Goal: Task Accomplishment & Management: Use online tool/utility

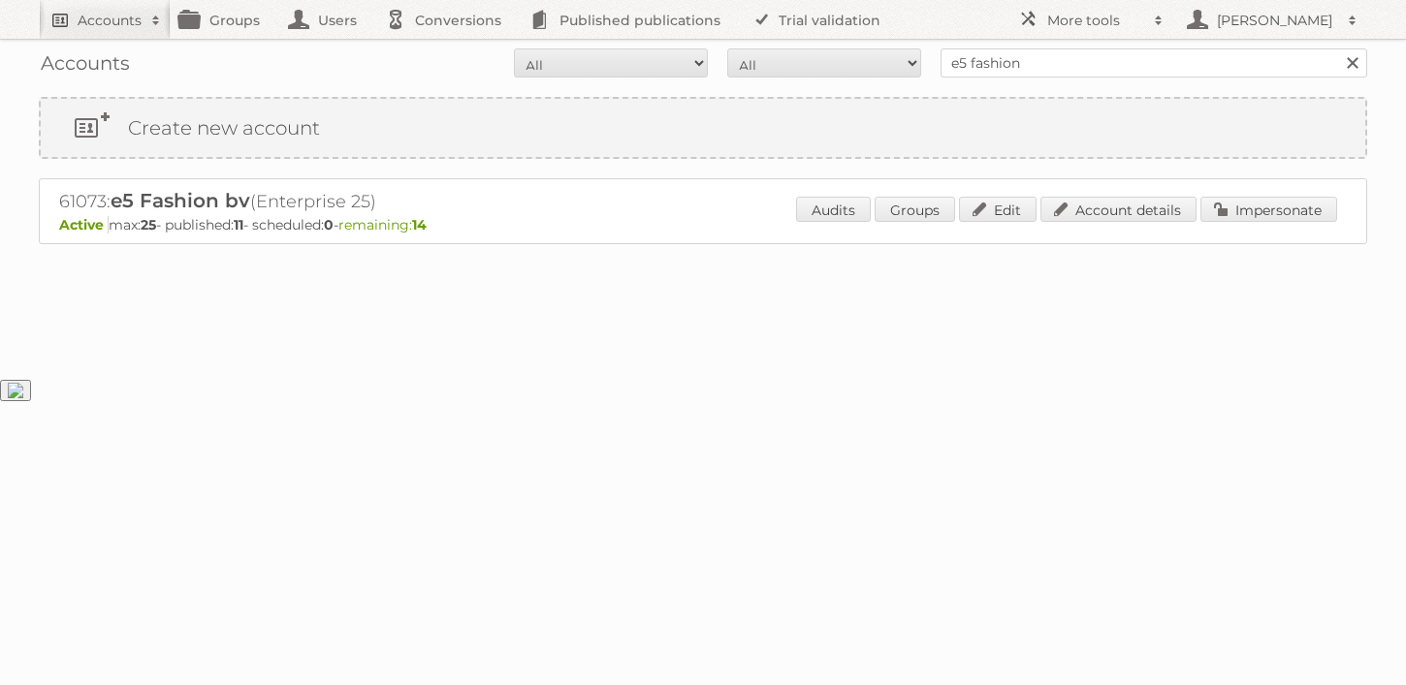
click at [128, 16] on h2 "Accounts" at bounding box center [110, 20] width 64 height 19
type input"] "n"
type input"] "budget home stores"
click at [447, 49] on input "Search" at bounding box center [461, 63] width 29 height 29
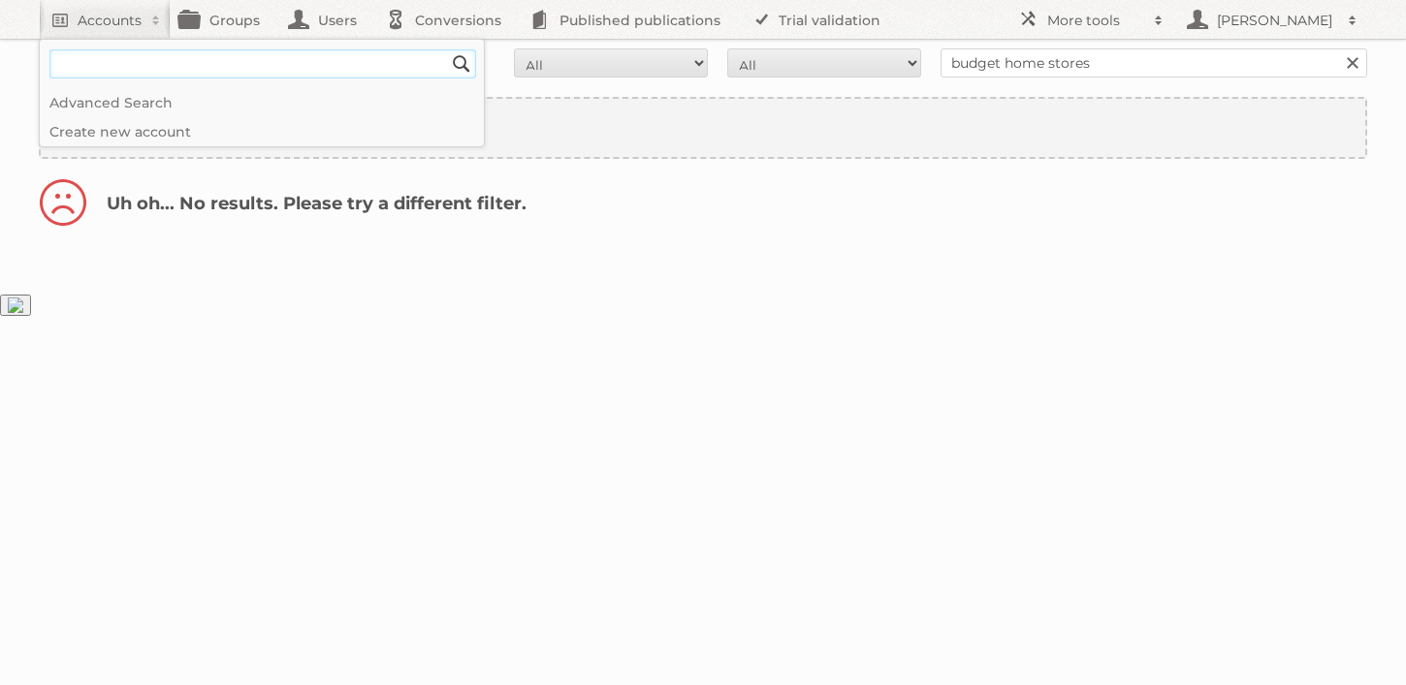
type input"] "M"
type input"] "VME"
click at [447, 49] on input "Search" at bounding box center [461, 63] width 29 height 29
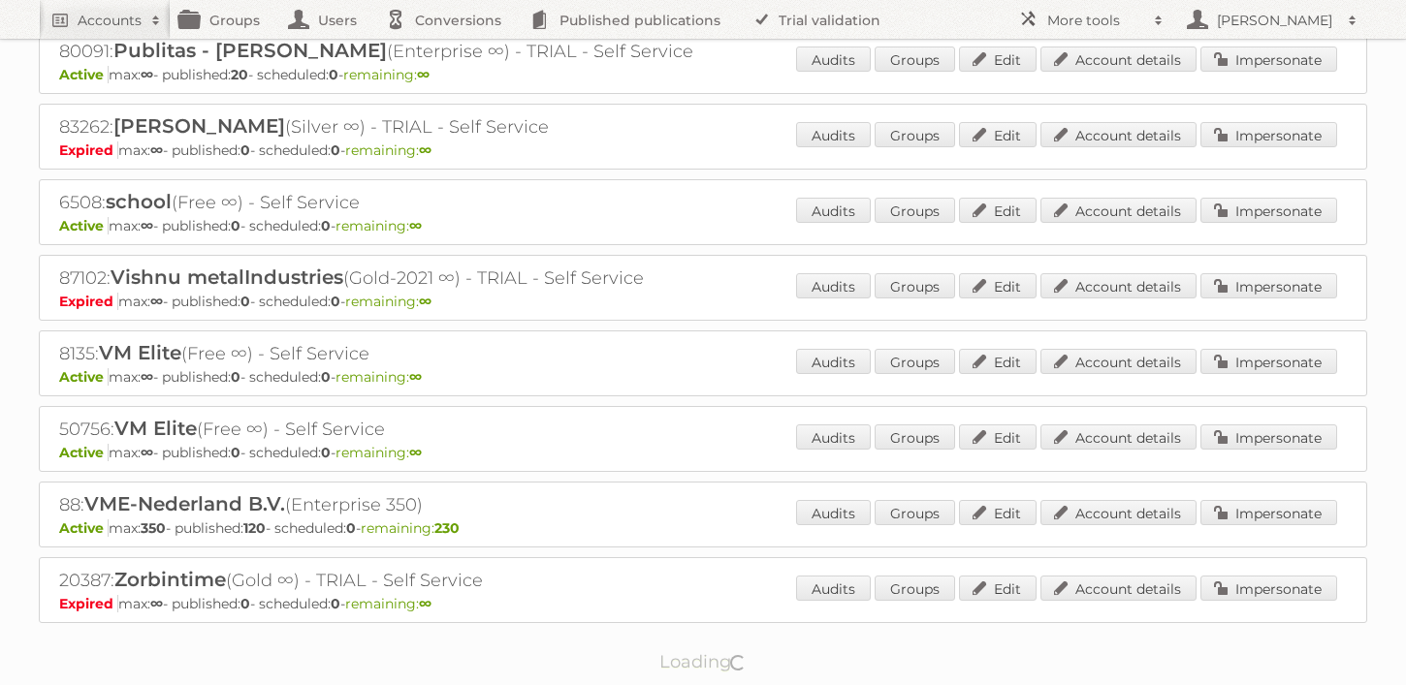
scroll to position [1060, 0]
click at [1092, 499] on link "Account details" at bounding box center [1118, 510] width 156 height 25
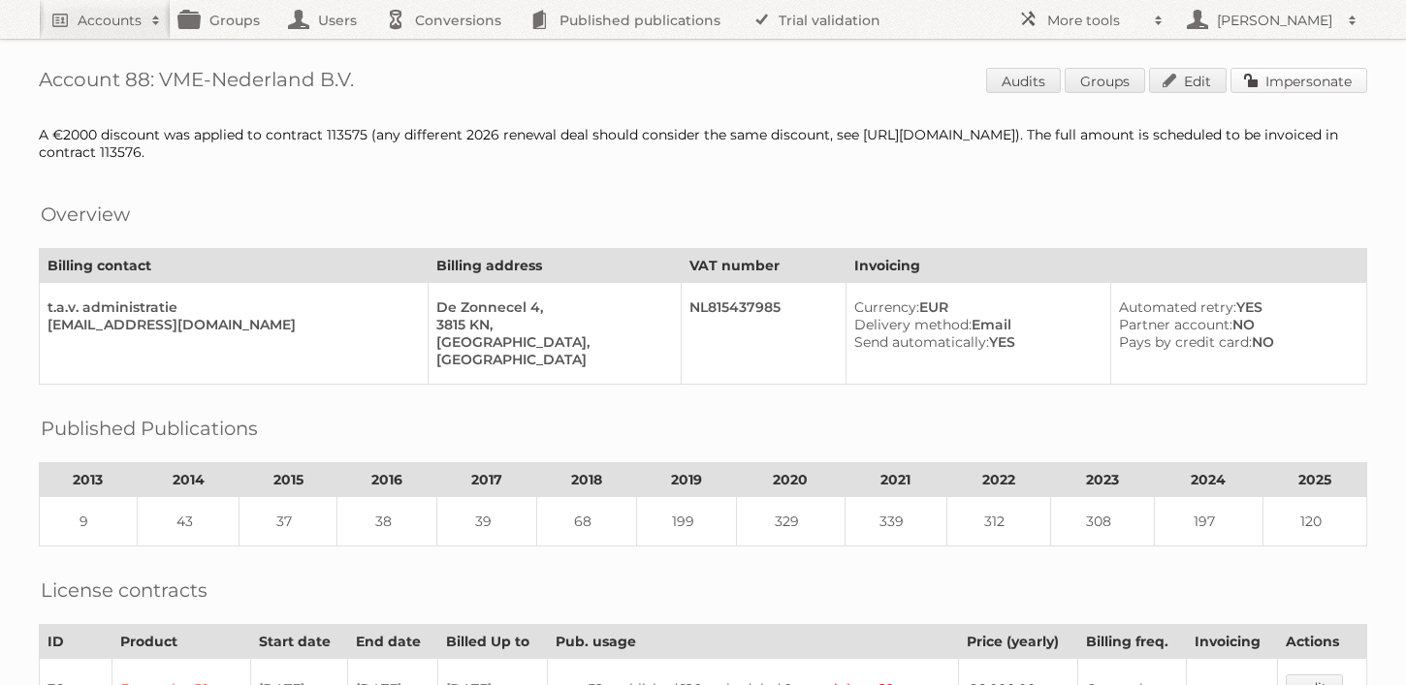
click at [1278, 84] on link "Impersonate" at bounding box center [1298, 80] width 137 height 25
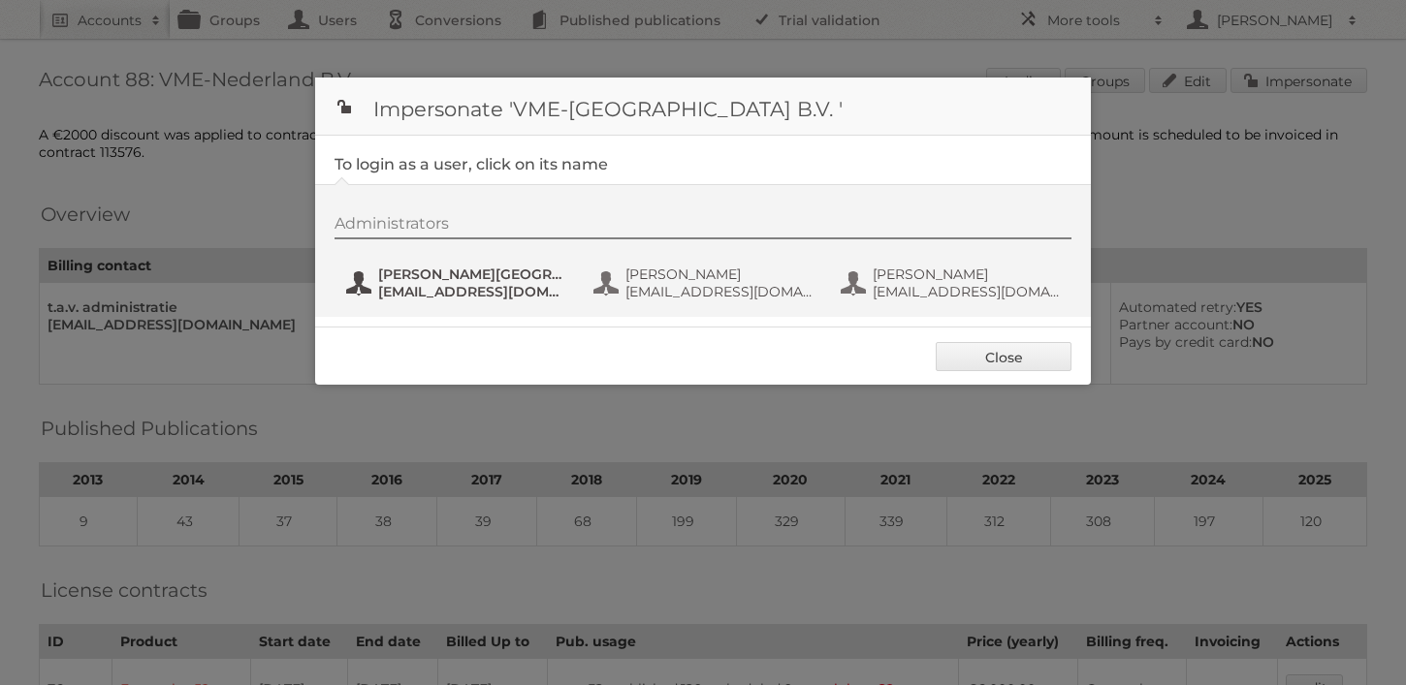
click at [451, 296] on span "[EMAIL_ADDRESS][DOMAIN_NAME]" at bounding box center [472, 291] width 188 height 17
